Goal: Communication & Community: Answer question/provide support

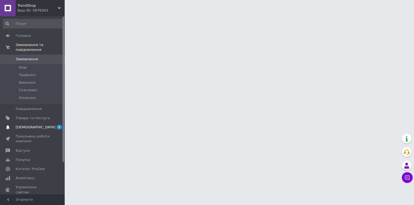
click at [33, 125] on span "[DEMOGRAPHIC_DATA]" at bounding box center [36, 127] width 40 height 5
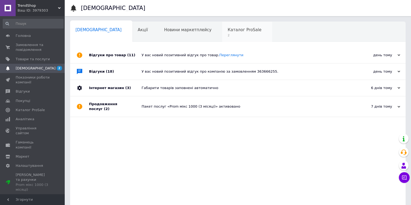
click at [222, 40] on div "Каталог ProSale 2" at bounding box center [247, 32] width 50 height 20
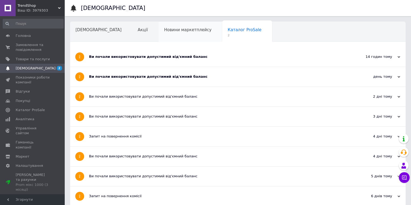
click at [177, 33] on div "Новини маркетплейсу" at bounding box center [190, 32] width 64 height 20
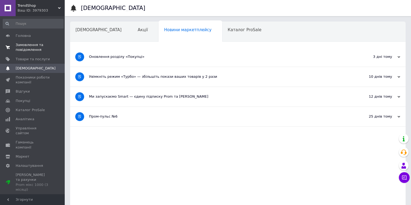
click at [34, 48] on span "Замовлення та повідомлення" at bounding box center [33, 48] width 34 height 10
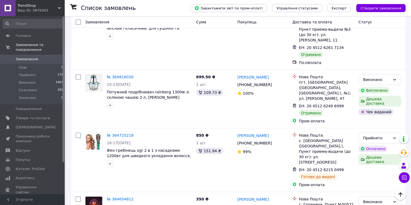
scroll to position [1379, 0]
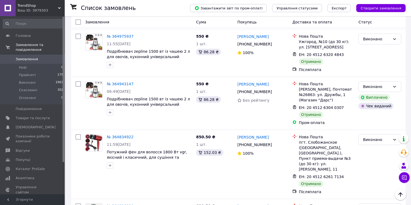
click at [407, 183] on div "Чат з покупцем" at bounding box center [403, 177] width 11 height 11
click at [406, 181] on button "Чат з покупцем" at bounding box center [403, 177] width 11 height 11
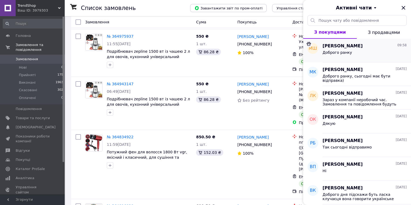
click at [352, 45] on span "[PERSON_NAME]" at bounding box center [342, 46] width 40 height 6
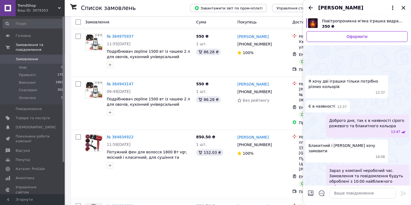
scroll to position [235, 0]
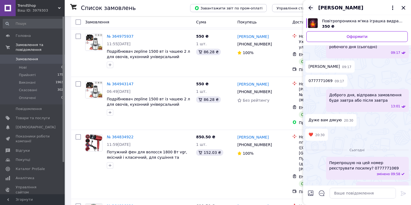
click at [308, 5] on icon "Назад" at bounding box center [310, 8] width 6 height 6
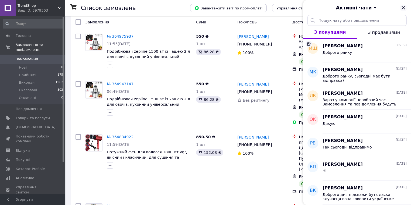
click at [401, 7] on icon "Закрити" at bounding box center [403, 8] width 6 height 6
